Goal: Find specific page/section: Find specific page/section

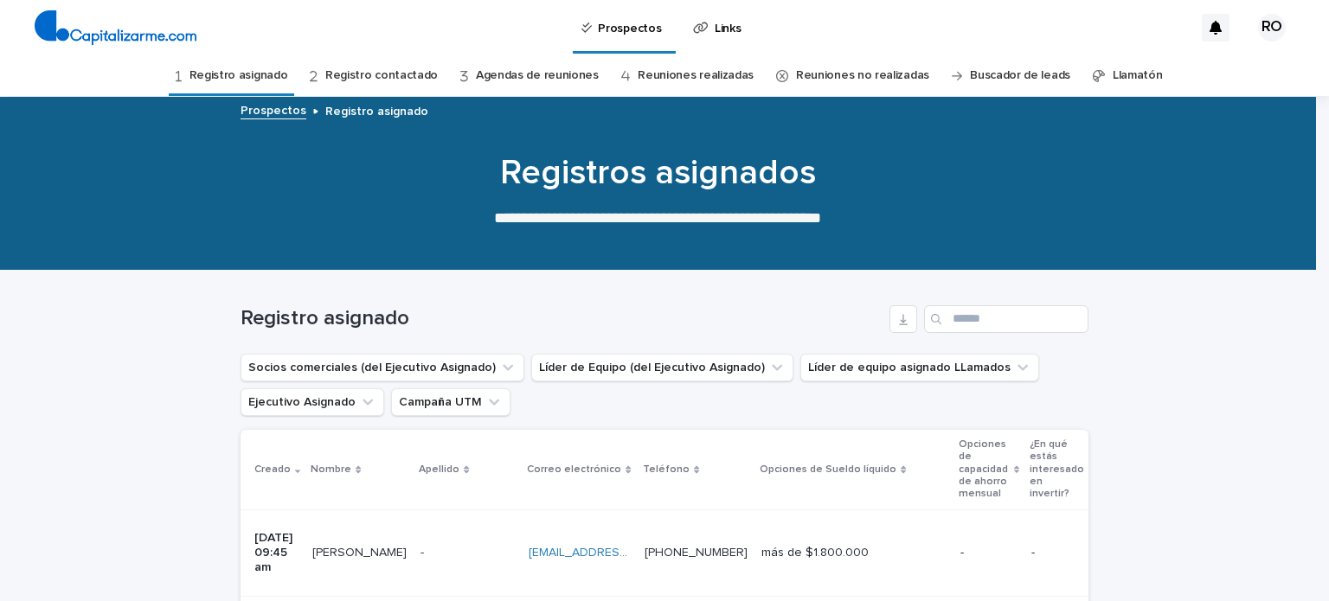
scroll to position [332, 0]
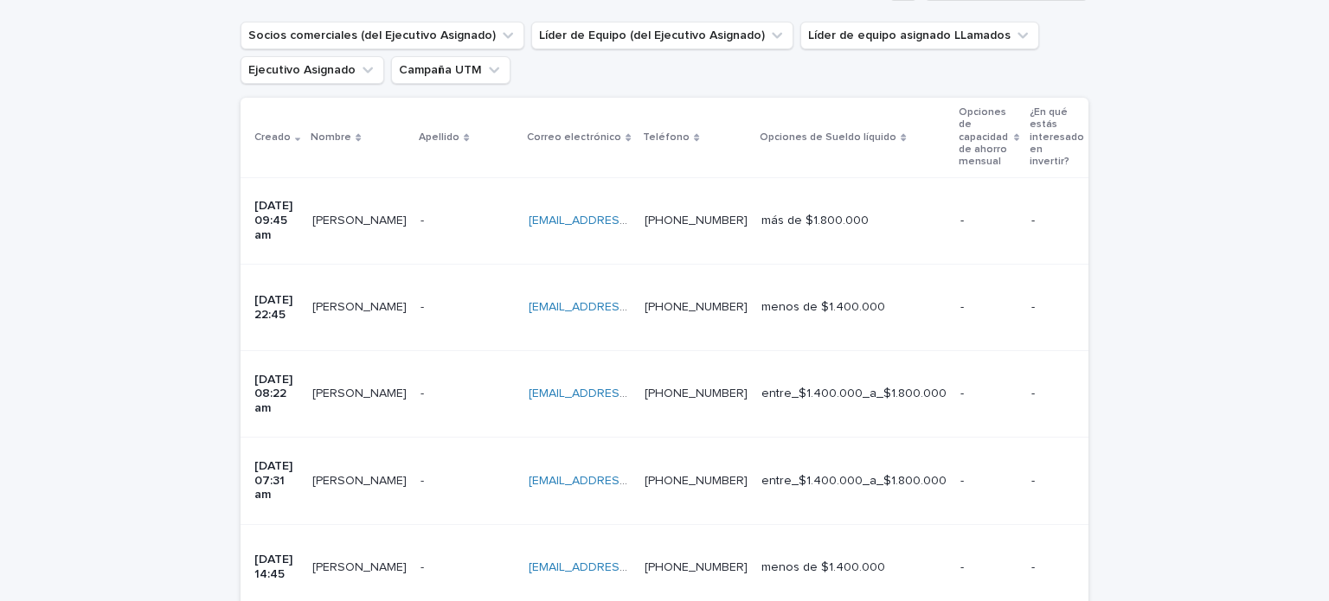
click at [452, 474] on p at bounding box center [467, 481] width 94 height 15
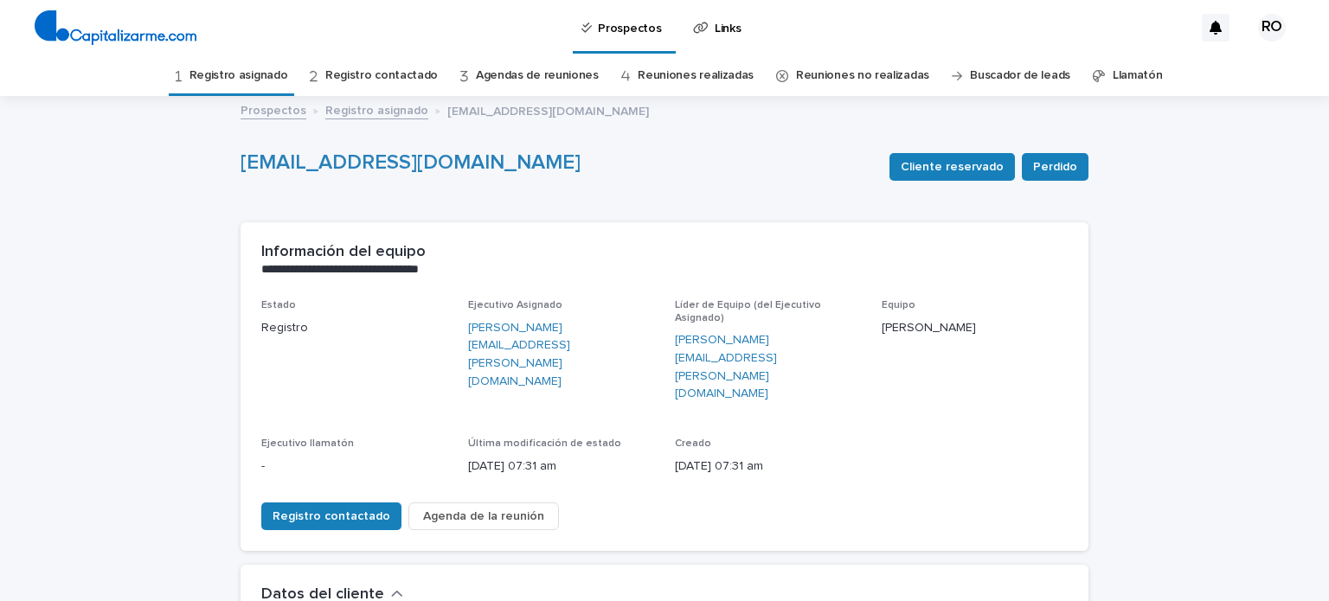
click at [265, 74] on font "Registro asignado" at bounding box center [238, 75] width 99 height 12
